Goal: Transaction & Acquisition: Purchase product/service

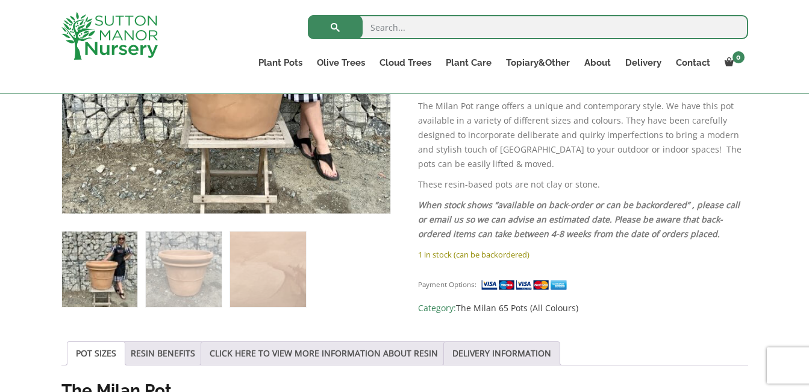
scroll to position [404, 0]
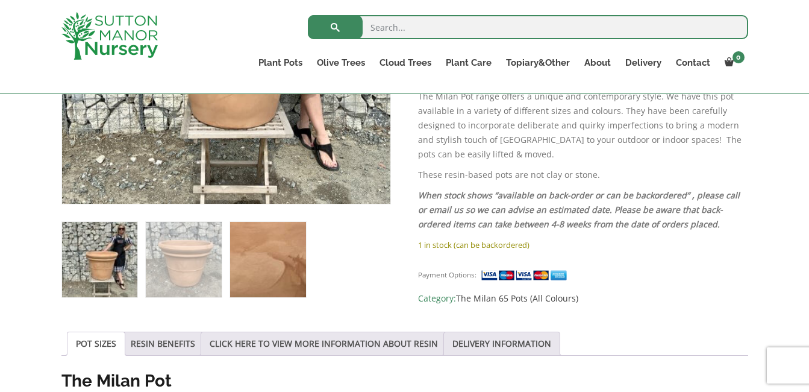
click at [281, 274] on img at bounding box center [267, 259] width 75 height 75
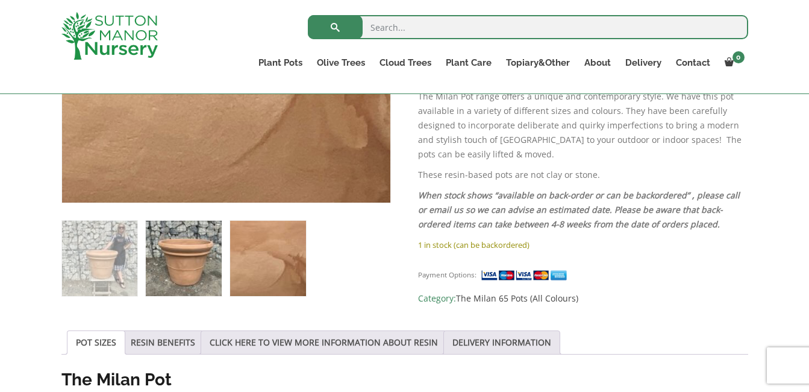
click at [194, 253] on img at bounding box center [183, 257] width 75 height 75
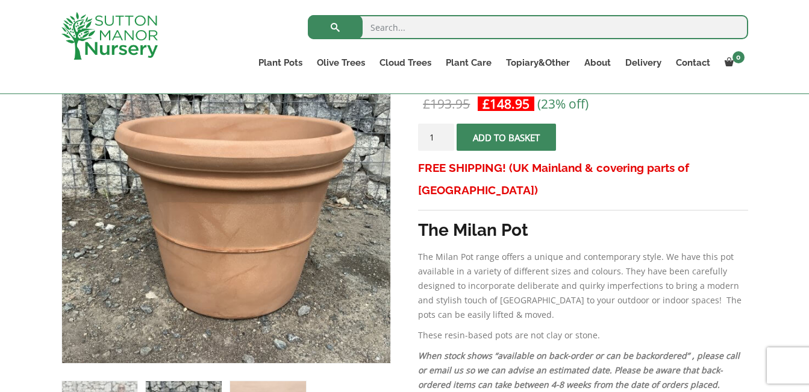
scroll to position [211, 0]
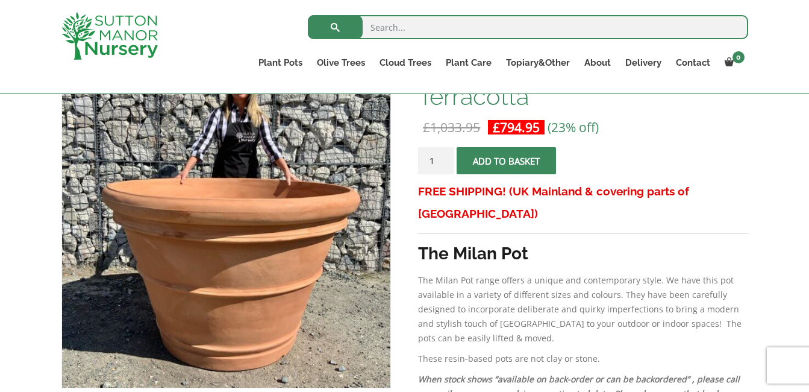
scroll to position [237, 0]
